Goal: Information Seeking & Learning: Learn about a topic

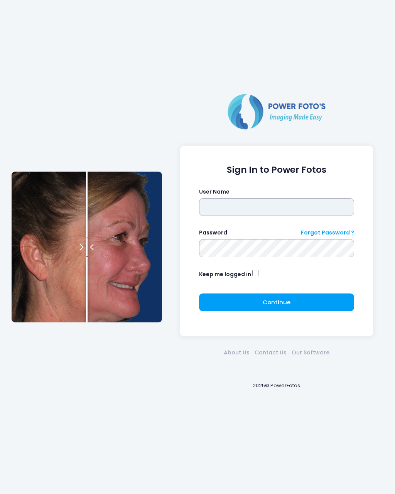
click at [213, 207] on input "text" at bounding box center [276, 207] width 155 height 18
type input "********"
click at [301, 297] on button "Continue Please wait..." at bounding box center [276, 302] width 155 height 18
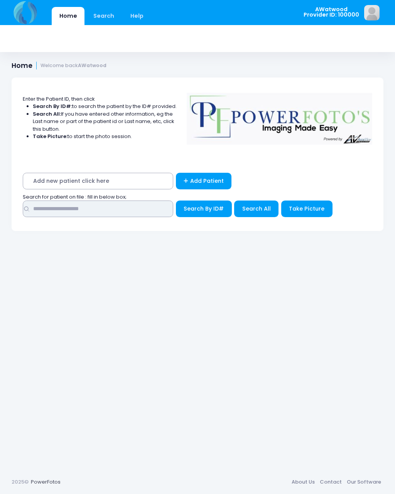
click at [47, 206] on input "text" at bounding box center [98, 208] width 150 height 17
type input "****"
click at [255, 205] on span "Search All" at bounding box center [256, 209] width 29 height 8
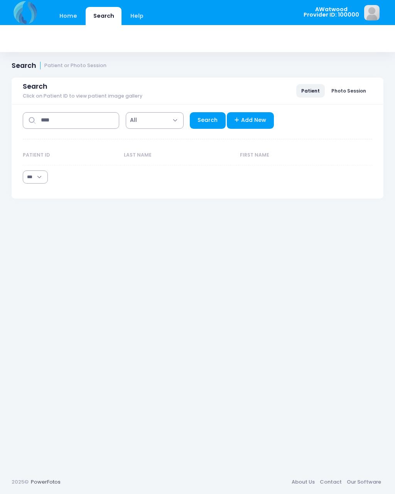
select select "***"
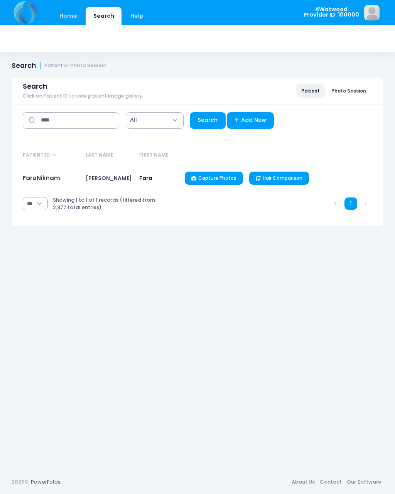
click at [55, 175] on link "FaraNiknam" at bounding box center [41, 178] width 37 height 8
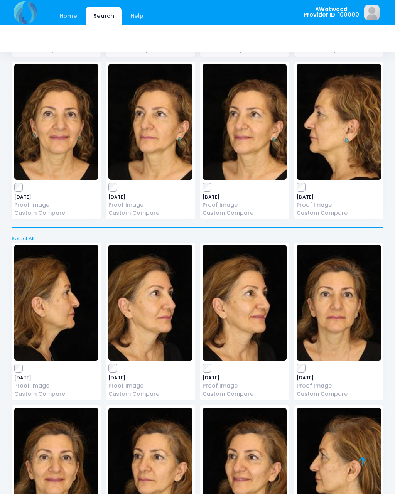
scroll to position [887, 0]
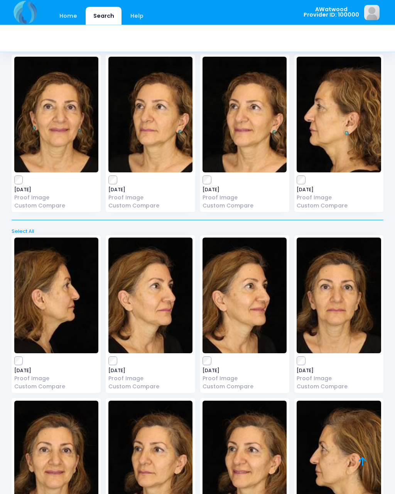
click at [158, 131] on img at bounding box center [150, 115] width 84 height 116
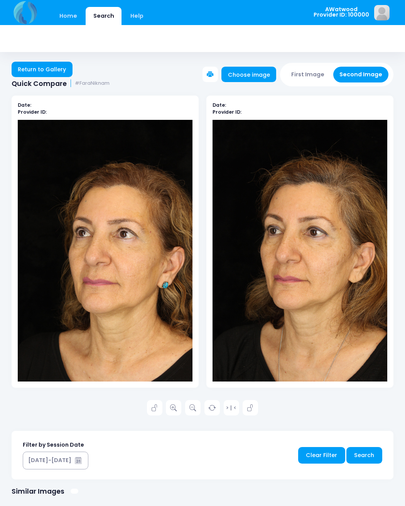
scroll to position [1, 0]
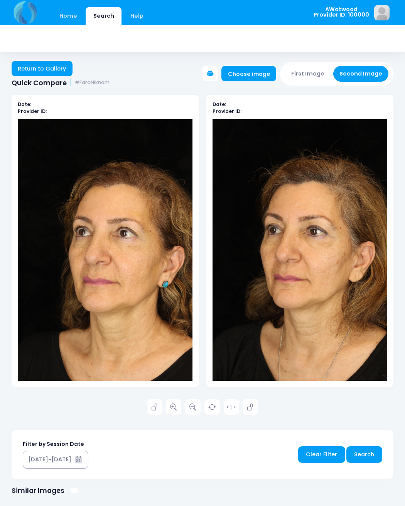
click at [175, 406] on icon at bounding box center [173, 407] width 7 height 7
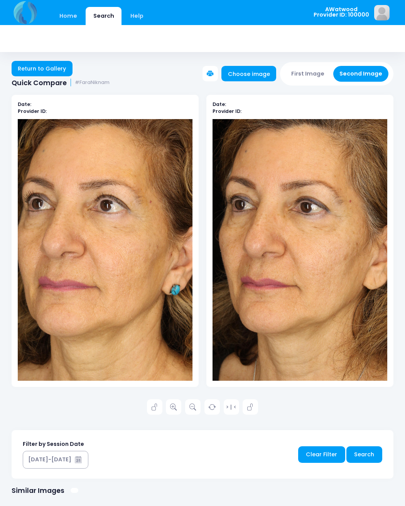
click at [57, 65] on link "Return to Gallery" at bounding box center [42, 68] width 61 height 15
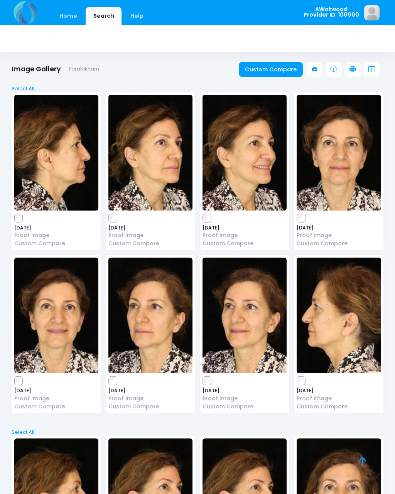
click at [161, 335] on img at bounding box center [150, 315] width 84 height 116
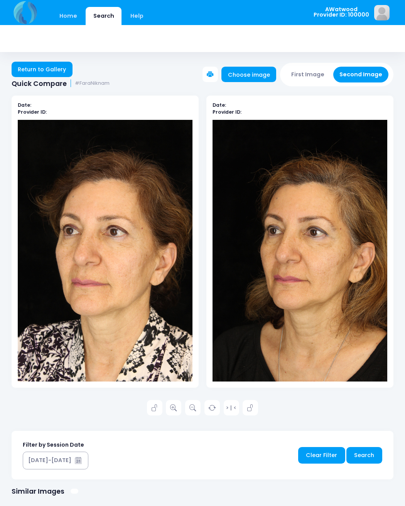
scroll to position [1, 0]
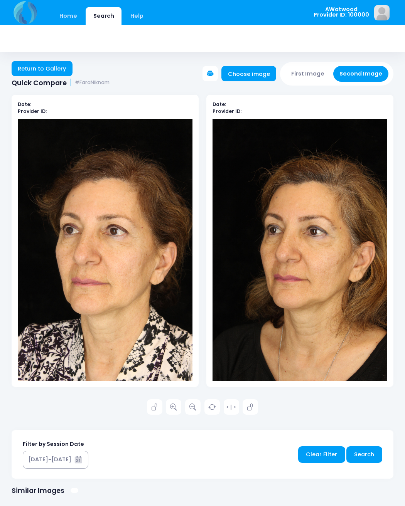
click at [56, 66] on link "Return to Gallery" at bounding box center [42, 68] width 61 height 15
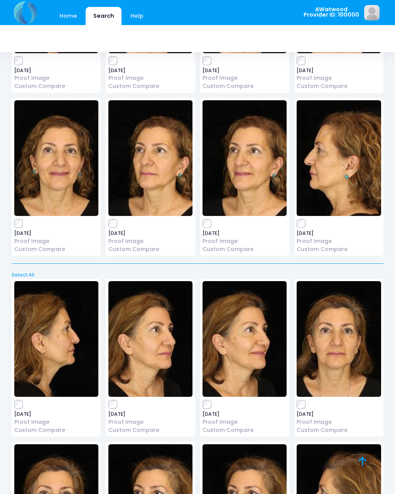
scroll to position [840, 0]
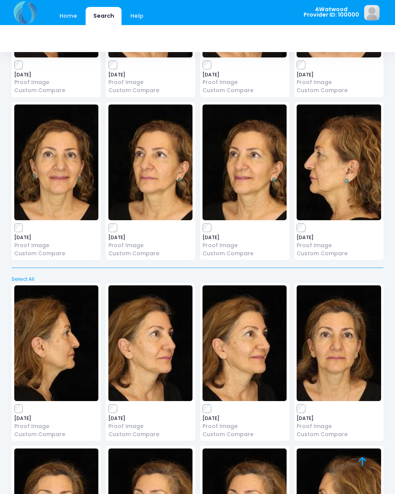
click at [341, 173] on img at bounding box center [338, 162] width 84 height 116
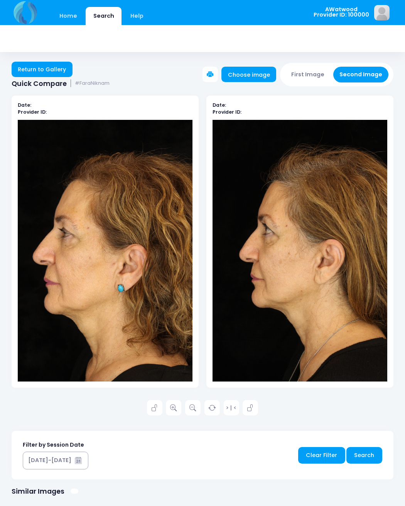
scroll to position [1, 0]
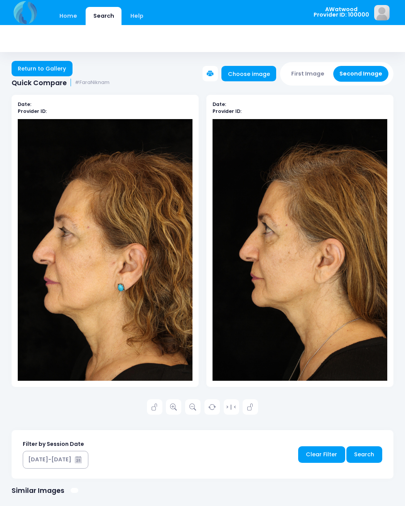
click at [172, 405] on icon at bounding box center [173, 407] width 7 height 7
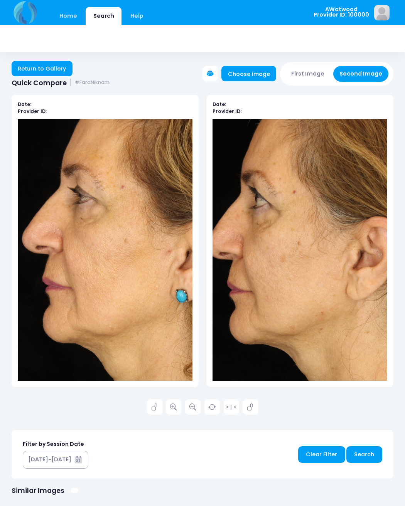
click at [60, 67] on link "Return to Gallery" at bounding box center [42, 68] width 61 height 15
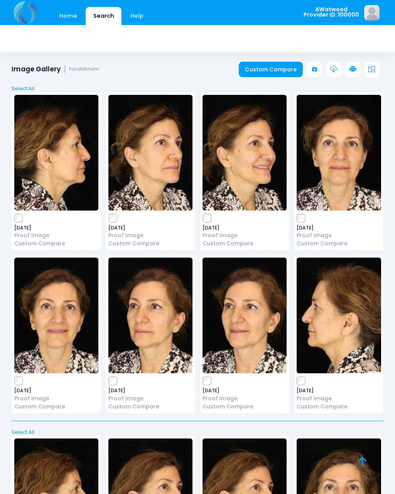
click at [330, 324] on img at bounding box center [338, 315] width 84 height 116
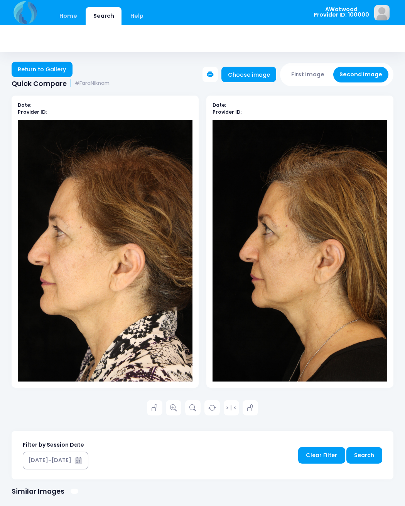
scroll to position [1, 0]
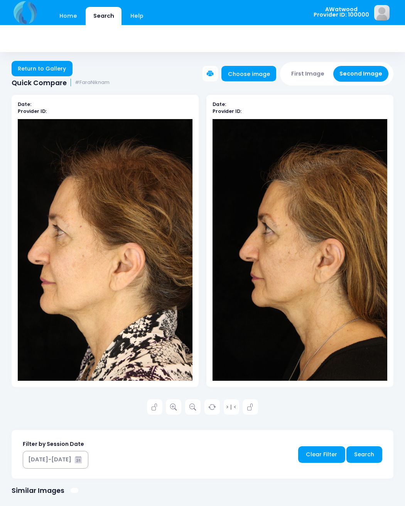
click at [50, 72] on link "Return to Gallery" at bounding box center [42, 68] width 61 height 15
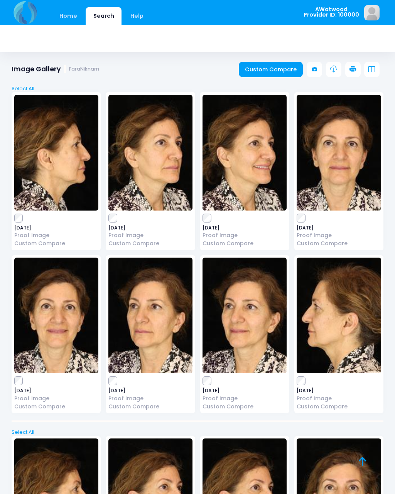
click at [146, 333] on img at bounding box center [150, 315] width 84 height 116
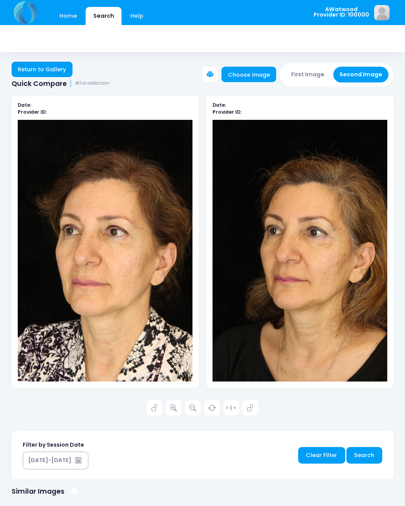
scroll to position [1, 0]
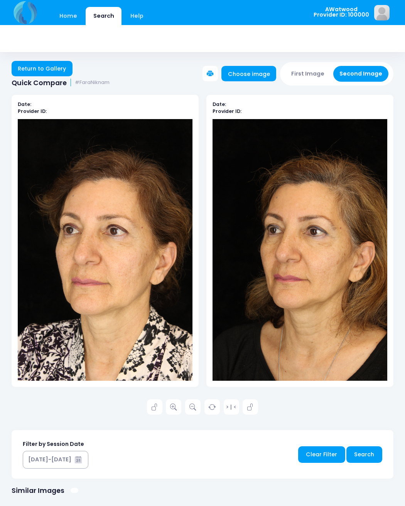
click at [175, 406] on icon at bounding box center [173, 407] width 7 height 7
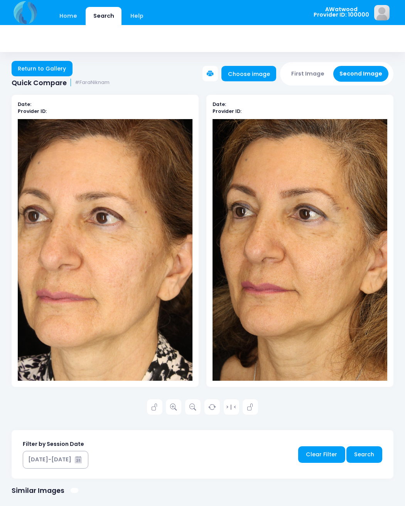
click at [144, 406] on div "> | <" at bounding box center [202, 406] width 381 height 15
click at [150, 408] on link at bounding box center [154, 406] width 15 height 15
click at [255, 409] on link at bounding box center [249, 406] width 15 height 15
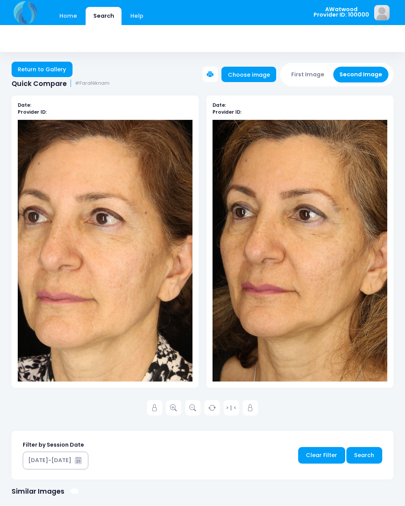
click at [337, 304] on div at bounding box center [299, 251] width 175 height 262
click at [42, 69] on link "Return to Gallery" at bounding box center [42, 69] width 61 height 15
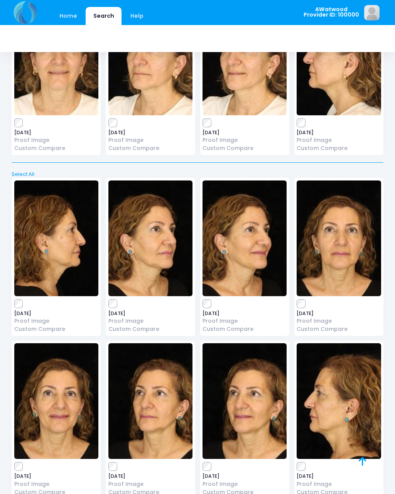
scroll to position [601, 0]
click at [348, 244] on img at bounding box center [338, 239] width 84 height 116
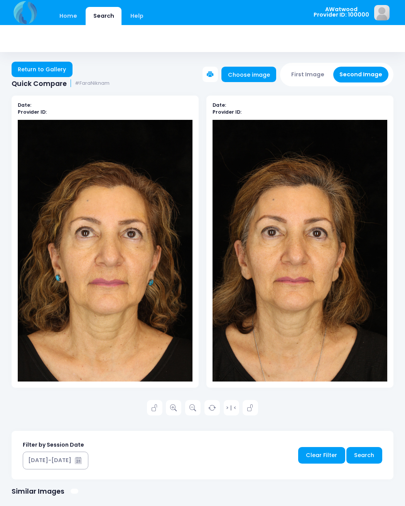
scroll to position [1, 0]
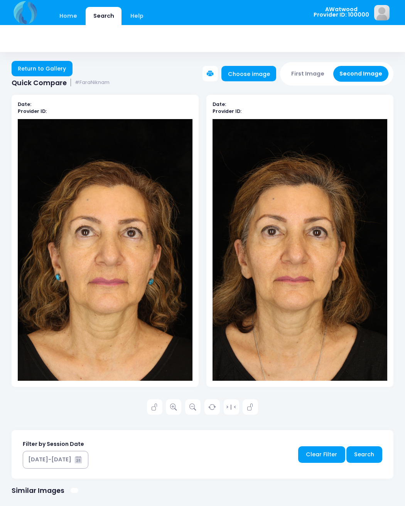
click at [174, 407] on icon at bounding box center [173, 407] width 7 height 7
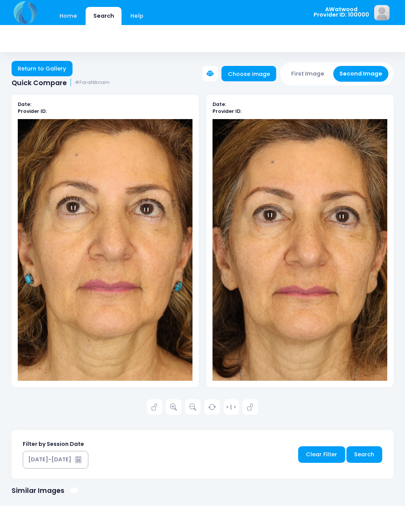
click at [54, 70] on link "Return to Gallery" at bounding box center [42, 68] width 61 height 15
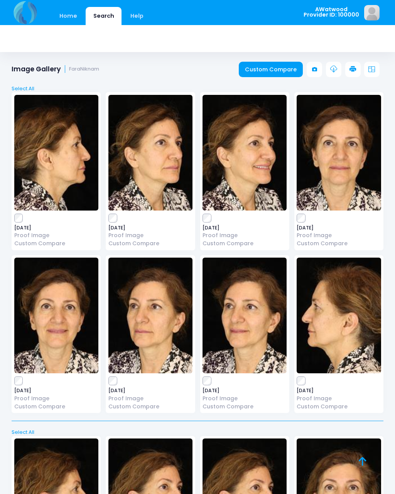
click at [49, 161] on img at bounding box center [56, 153] width 84 height 116
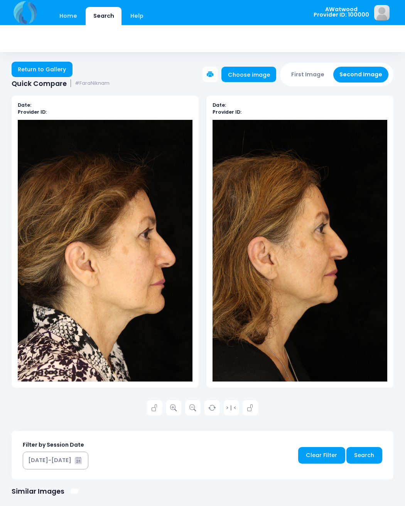
scroll to position [1, 0]
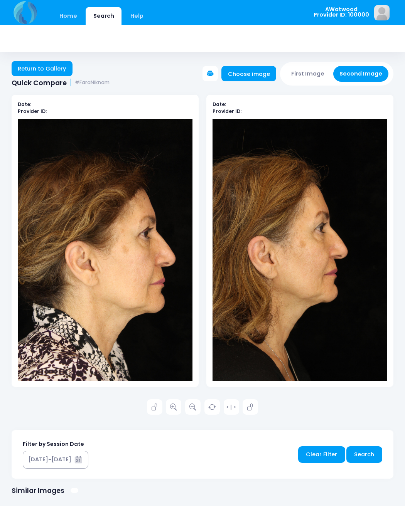
click at [170, 405] on icon at bounding box center [173, 407] width 7 height 7
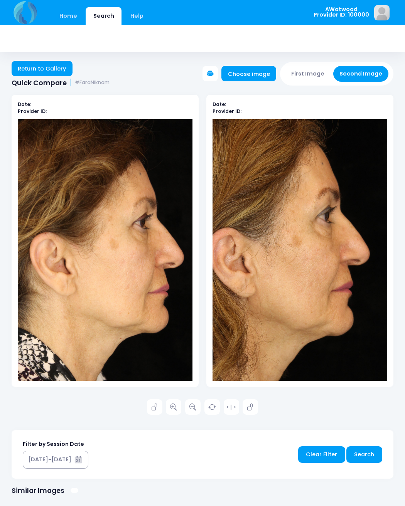
click at [149, 408] on link at bounding box center [154, 406] width 15 height 15
click at [257, 408] on link at bounding box center [249, 406] width 15 height 15
click at [0, 143] on div "Date: Provider ID: Date: Provider ID: > | < Search" at bounding box center [202, 389] width 405 height 612
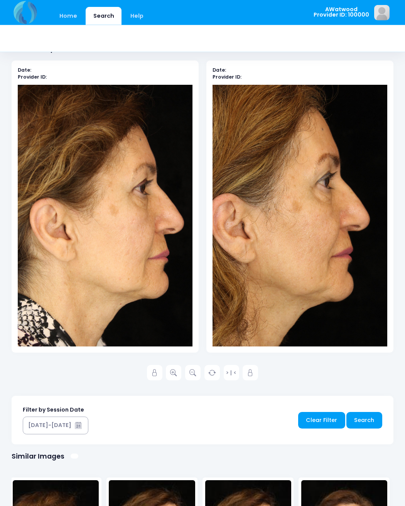
scroll to position [35, 0]
